Goal: Information Seeking & Learning: Find specific fact

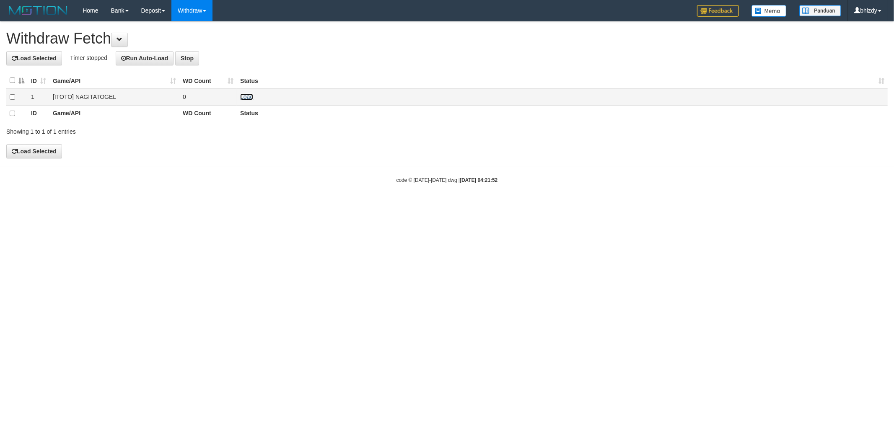
click at [246, 94] on link "Load" at bounding box center [246, 96] width 13 height 7
click at [302, 136] on div "Showing 1 to 1 of 1 entries" at bounding box center [186, 130] width 360 height 12
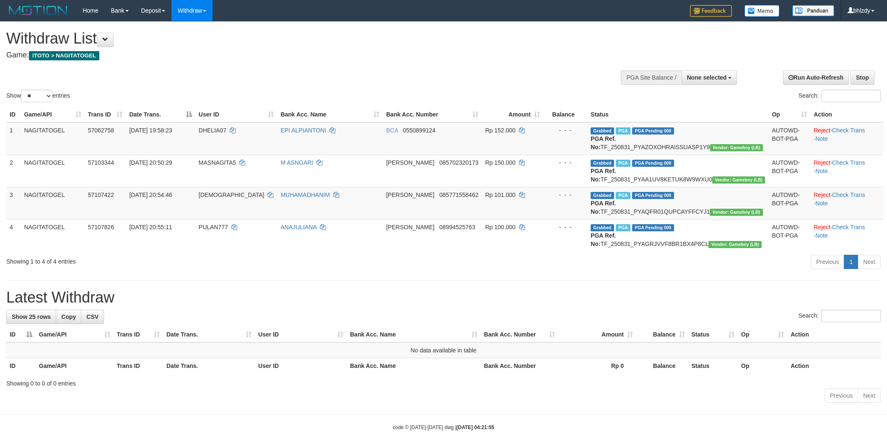
select select
select select "**"
click at [14, 420] on icon "Open LiveChat chat widget" at bounding box center [16, 419] width 8 height 5
click at [13, 419] on button "Open LiveChat chat widget" at bounding box center [15, 420] width 25 height 25
click at [651, 146] on td "Grabbed PGA PGA Pending 000 PGA Ref. No: TF_250831_PYAZOXOHRAISSUASP1Y9 Vendor:…" at bounding box center [677, 138] width 181 height 33
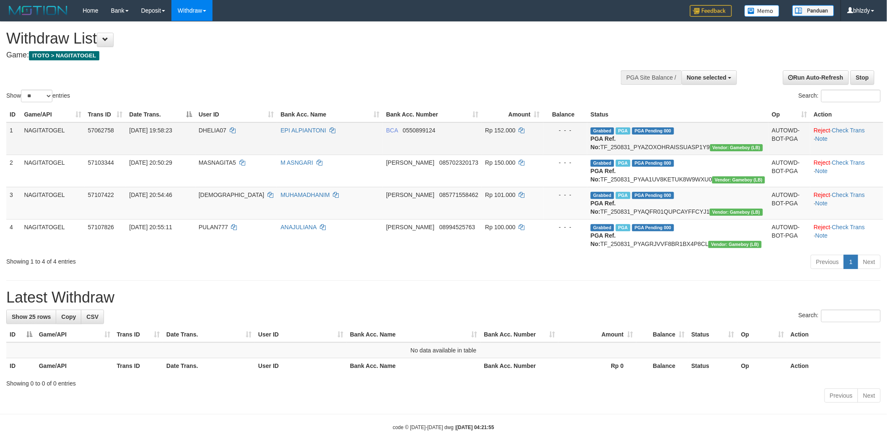
click at [651, 146] on td "Grabbed PGA PGA Pending 000 PGA Ref. No: TF_250831_PYAZOXOHRAISSUASP1Y9 Vendor:…" at bounding box center [677, 138] width 181 height 33
copy td "PGA Ref. No: TF_250831_PYAZOXOHRAISSUASP1Y9 Vendor: Gameboy (LB)"
click at [633, 148] on td "Grabbed PGA PGA Pending 000 PGA Ref. No: TF_250831_PYAZOXOHRAISSUASP1Y9 Vendor:…" at bounding box center [677, 138] width 181 height 33
drag, startPoint x: 633, startPoint y: 148, endPoint x: 668, endPoint y: 144, distance: 34.9
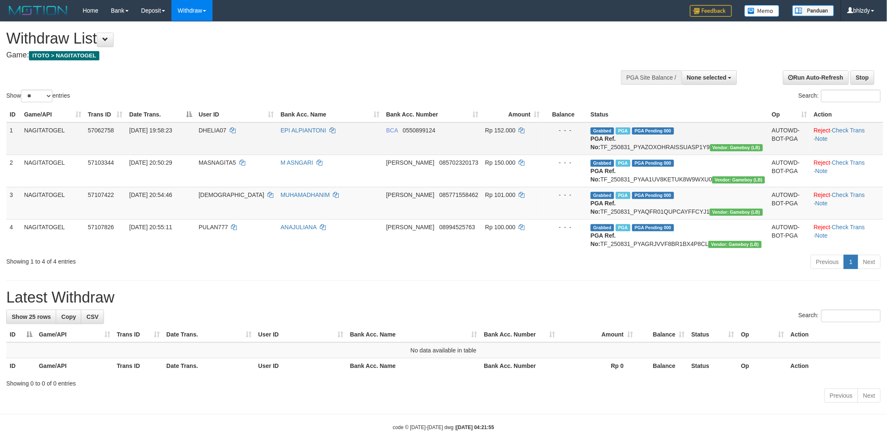
click at [668, 144] on td "Grabbed PGA PGA Pending 000 PGA Ref. No: TF_250831_PYAZOXOHRAISSUASP1Y9 Vendor:…" at bounding box center [677, 138] width 181 height 33
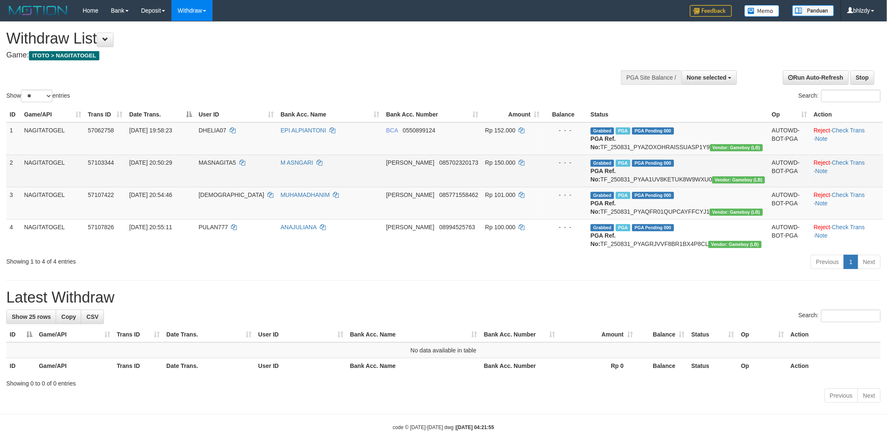
click at [642, 187] on td "Grabbed PGA PGA Pending 000 PGA Ref. No: TF_250831_PYAA1UV8KETUK8W9WXU0 Vendor:…" at bounding box center [677, 171] width 181 height 32
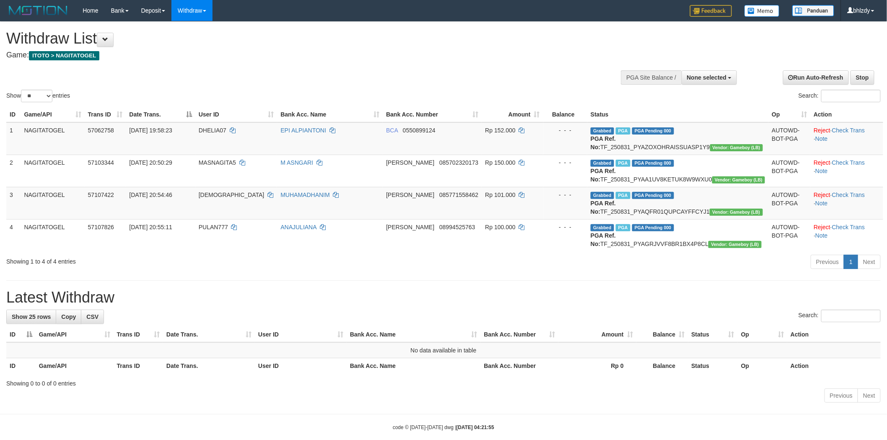
copy td "TF_250831_PYAA1UV8KETUK8W9WXU0"
click at [643, 219] on td "Grabbed PGA PGA Pending 000 PGA Ref. No: TF_250831_PYAQFR01QUPCAYFFCYJ1 Vendor:…" at bounding box center [677, 203] width 181 height 32
copy td "TF_250831_PYAQFR01QUPCAYFFCYJ1"
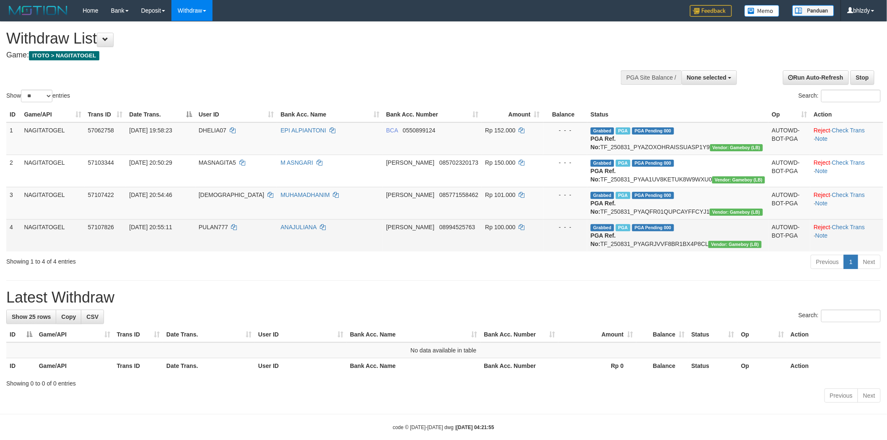
click at [645, 251] on td "Grabbed PGA PGA Pending 000 PGA Ref. No: TF_250831_PYAGRJVVF8BR1BX4P8CL Vendor:…" at bounding box center [677, 235] width 181 height 32
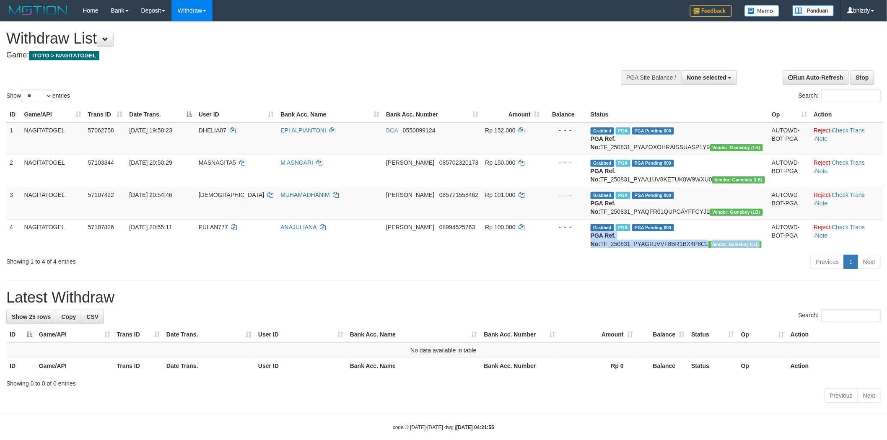
copy td "PGA Ref. No: TF_250831_PYAGRJVVF8BR1BX4P8CL Vendor: Gameboy (LB)"
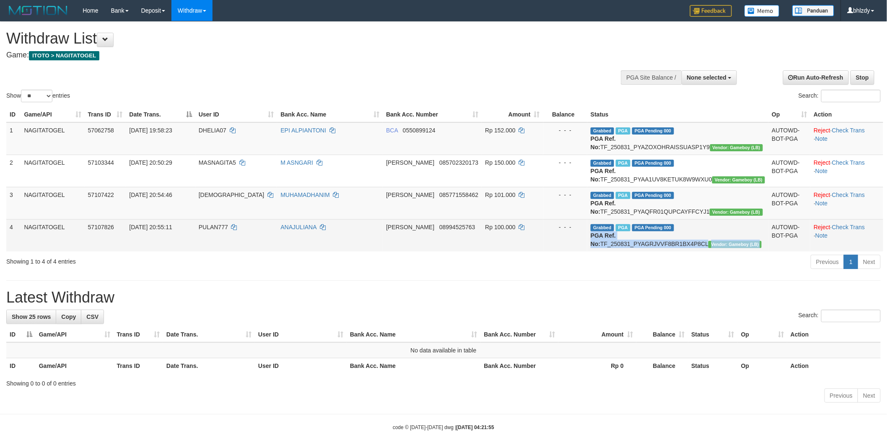
click at [648, 251] on td "Grabbed PGA PGA Pending 000 PGA Ref. No: TF_250831_PYAGRJVVF8BR1BX4P8CL Vendor:…" at bounding box center [677, 235] width 181 height 32
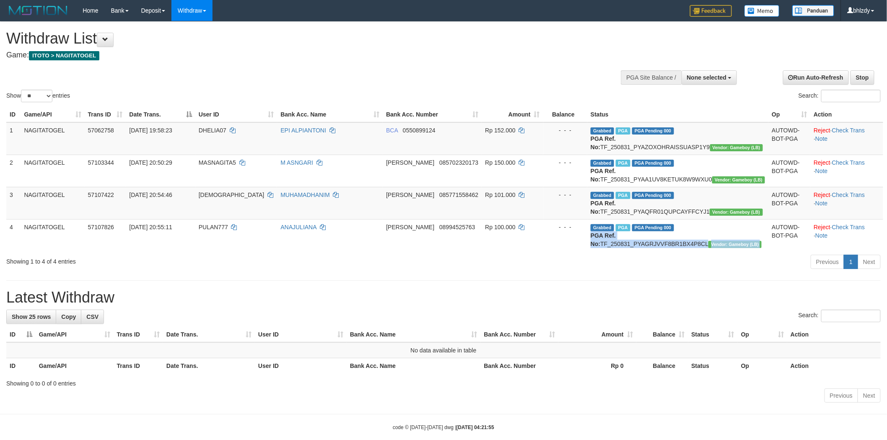
copy td "TF_250831_PYAGRJVVF8BR1BX4P8CL"
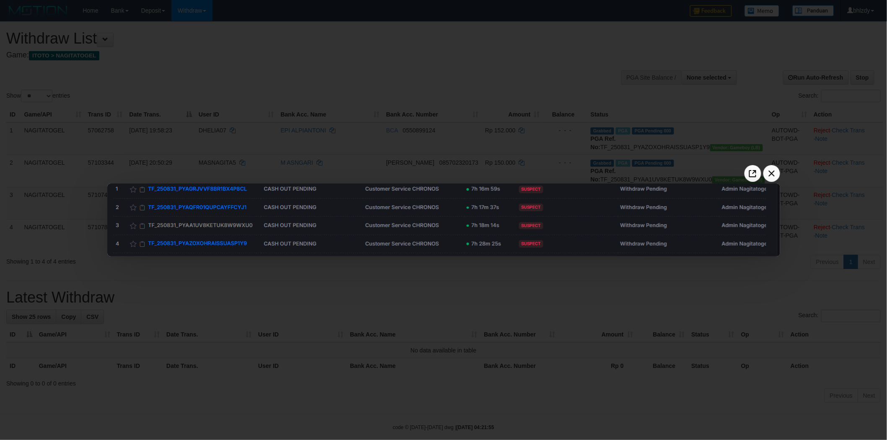
click at [366, 312] on div at bounding box center [443, 220] width 887 height 440
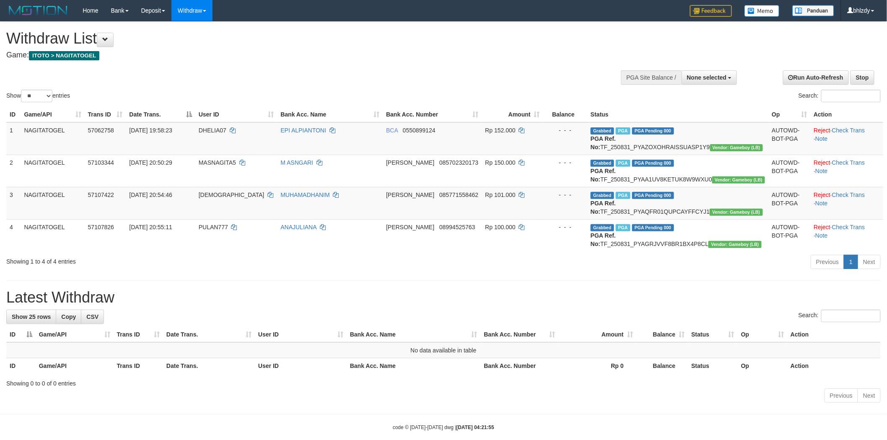
click at [488, 64] on div at bounding box center [443, 64] width 874 height 0
click at [386, 89] on div at bounding box center [443, 89] width 874 height 0
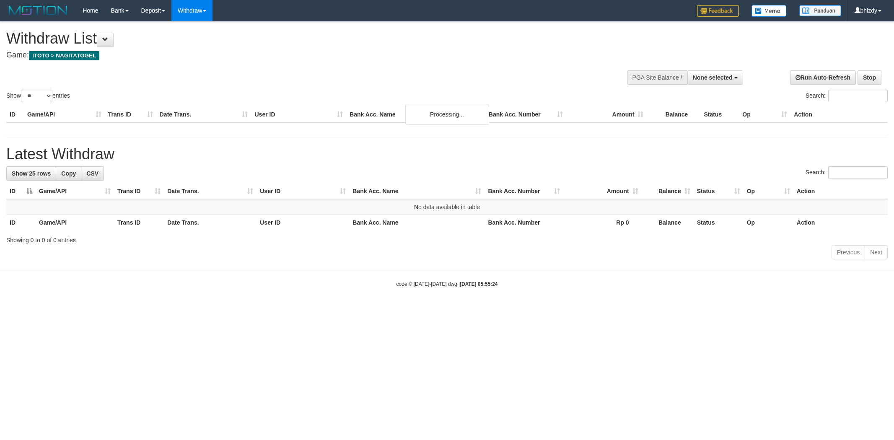
select select
select select "**"
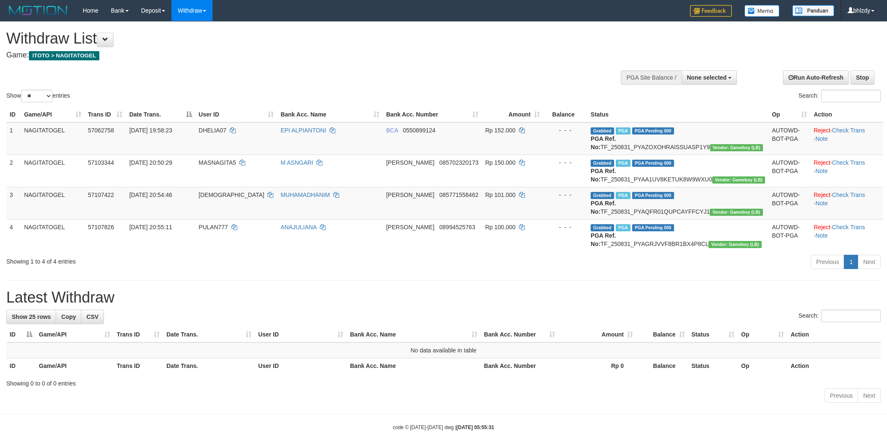
select select
select select "**"
click at [393, 78] on div "Show ** ** ** *** entries Search:" at bounding box center [443, 63] width 887 height 82
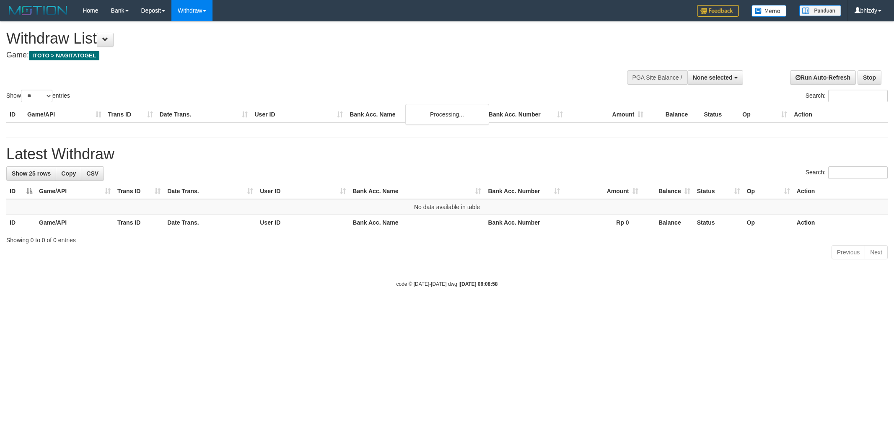
select select
select select "**"
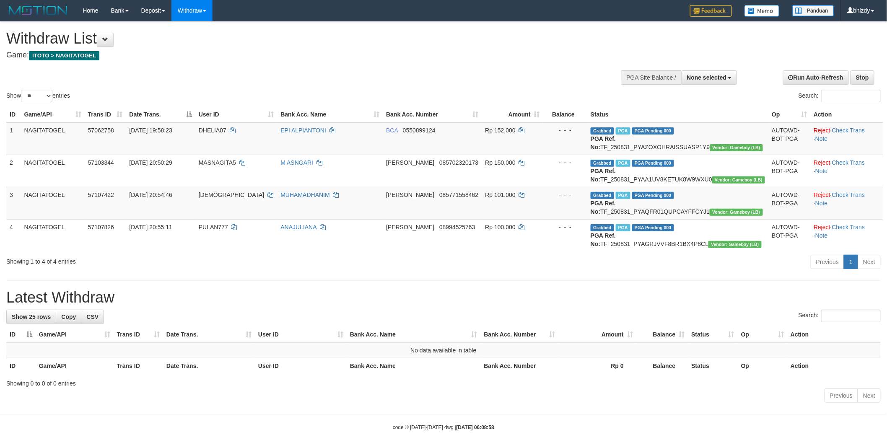
click at [260, 266] on div "Showing 1 to 4 of 4 entries" at bounding box center [184, 260] width 357 height 12
click at [23, 422] on button "Open LiveChat chat widget" at bounding box center [15, 420] width 25 height 25
click at [294, 272] on div "Showing 1 to 4 of 4 entries Previous 1 Next" at bounding box center [443, 263] width 887 height 18
click at [413, 44] on h1 "Withdraw List" at bounding box center [294, 38] width 577 height 17
